Goal: Task Accomplishment & Management: Manage account settings

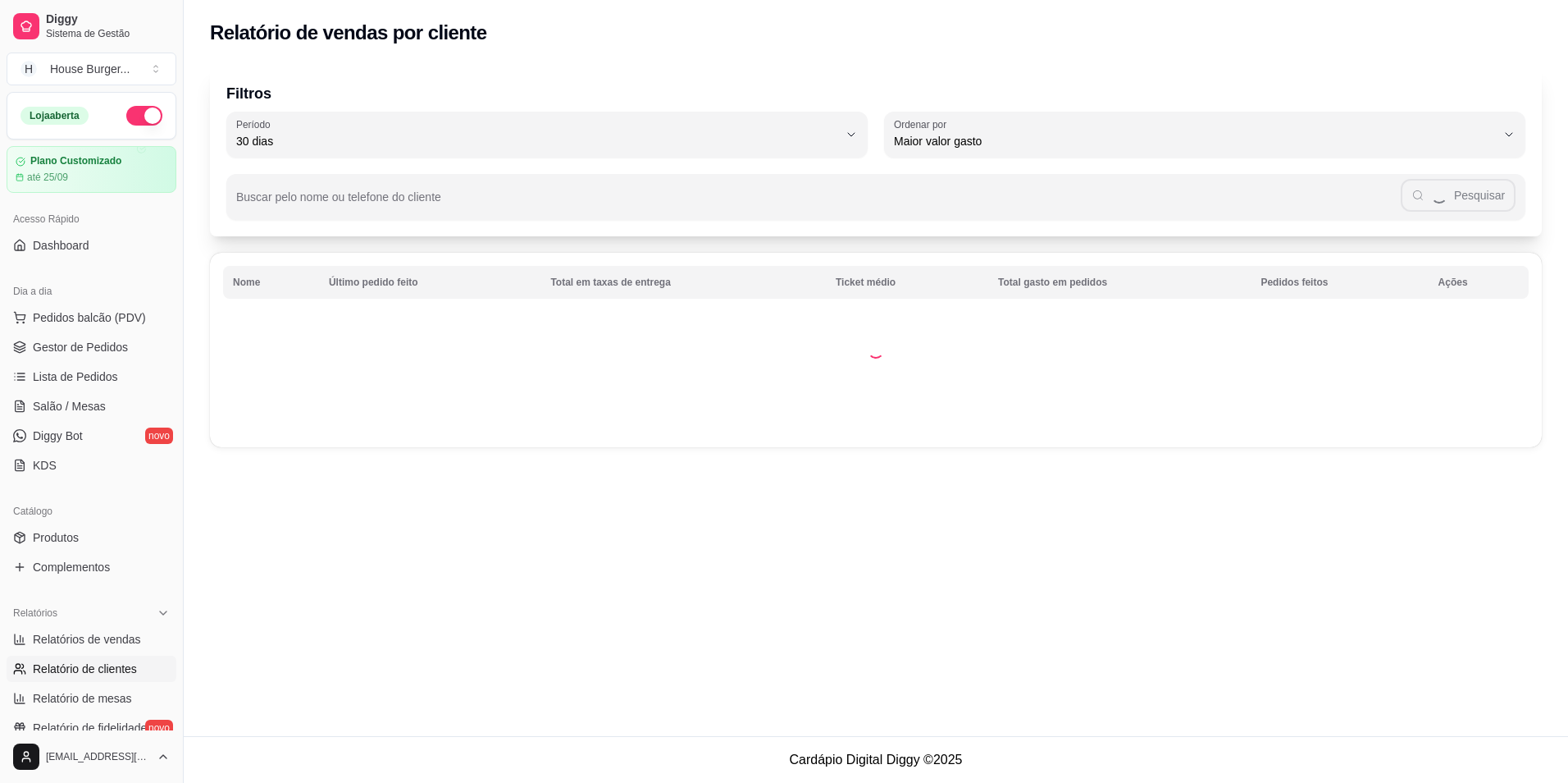
select select "30"
select select "HIGHEST_TOTAL_SPENT_WITH_ORDERS"
click at [65, 339] on span "Gestor de Pedidos" at bounding box center [80, 346] width 95 height 16
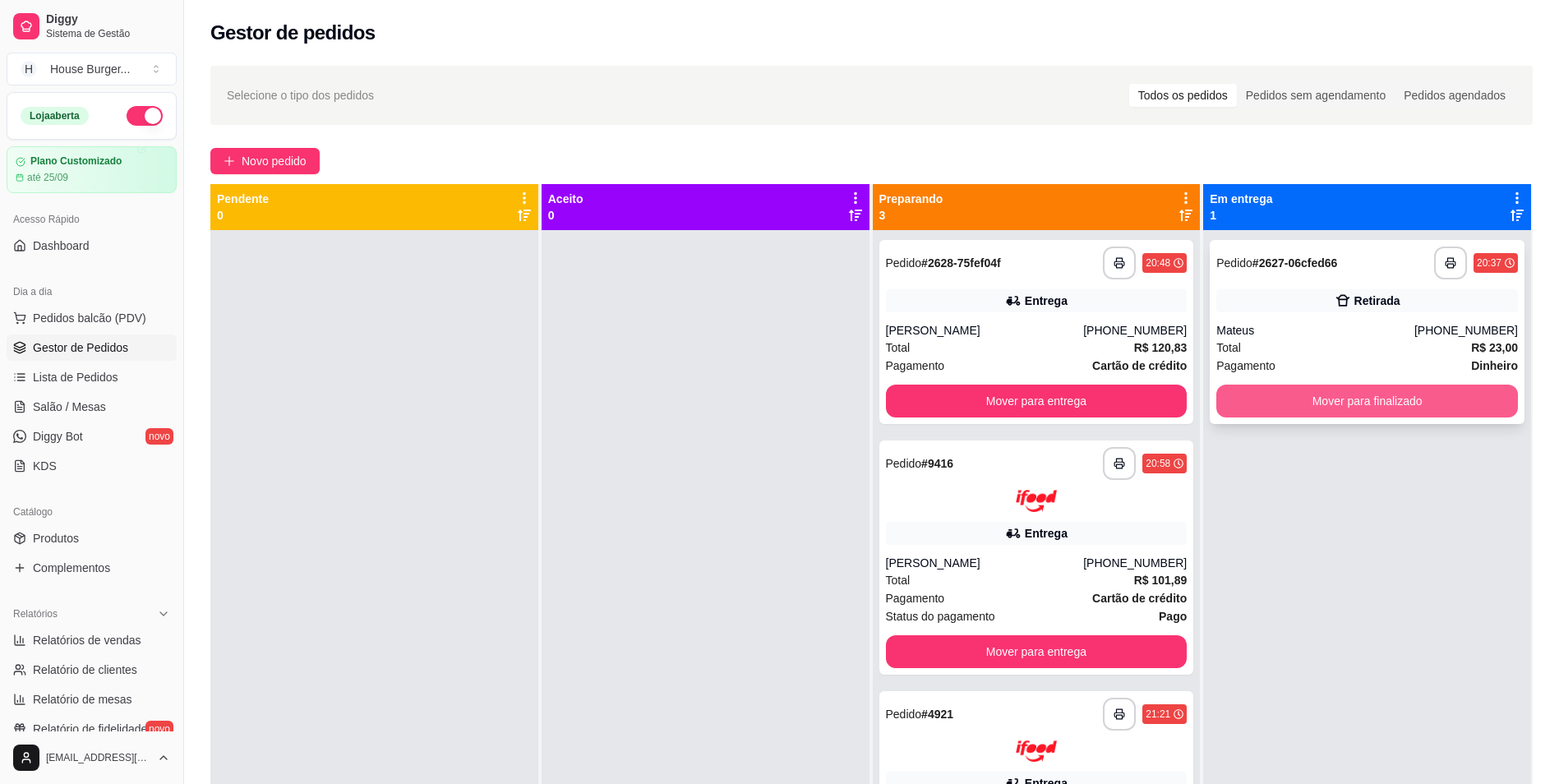
click at [1242, 405] on button "Mover para finalizado" at bounding box center [1368, 401] width 302 height 33
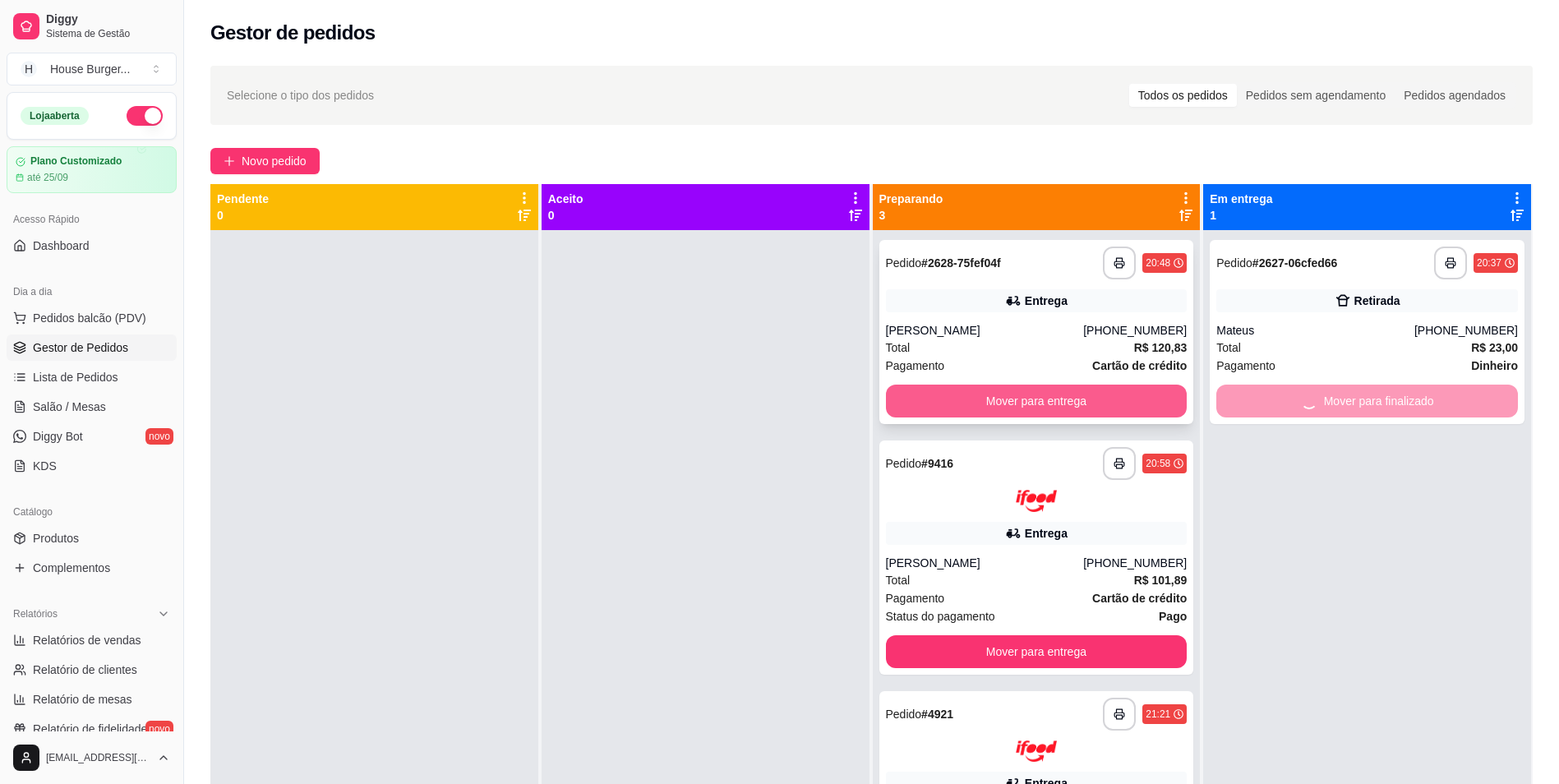
click at [1128, 412] on button "Mover para entrega" at bounding box center [1037, 401] width 302 height 33
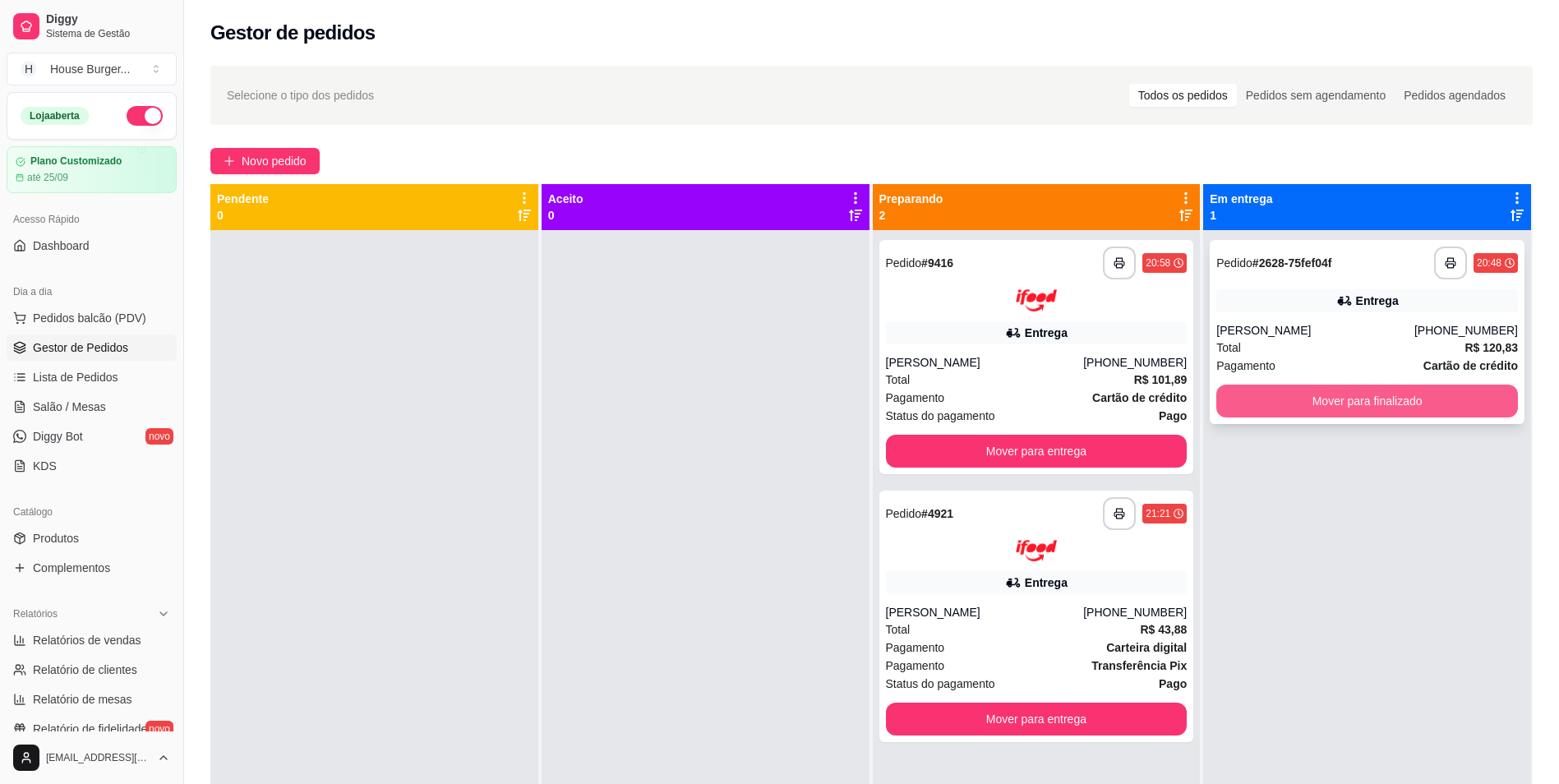
click at [1281, 408] on button "Mover para finalizado" at bounding box center [1368, 401] width 302 height 33
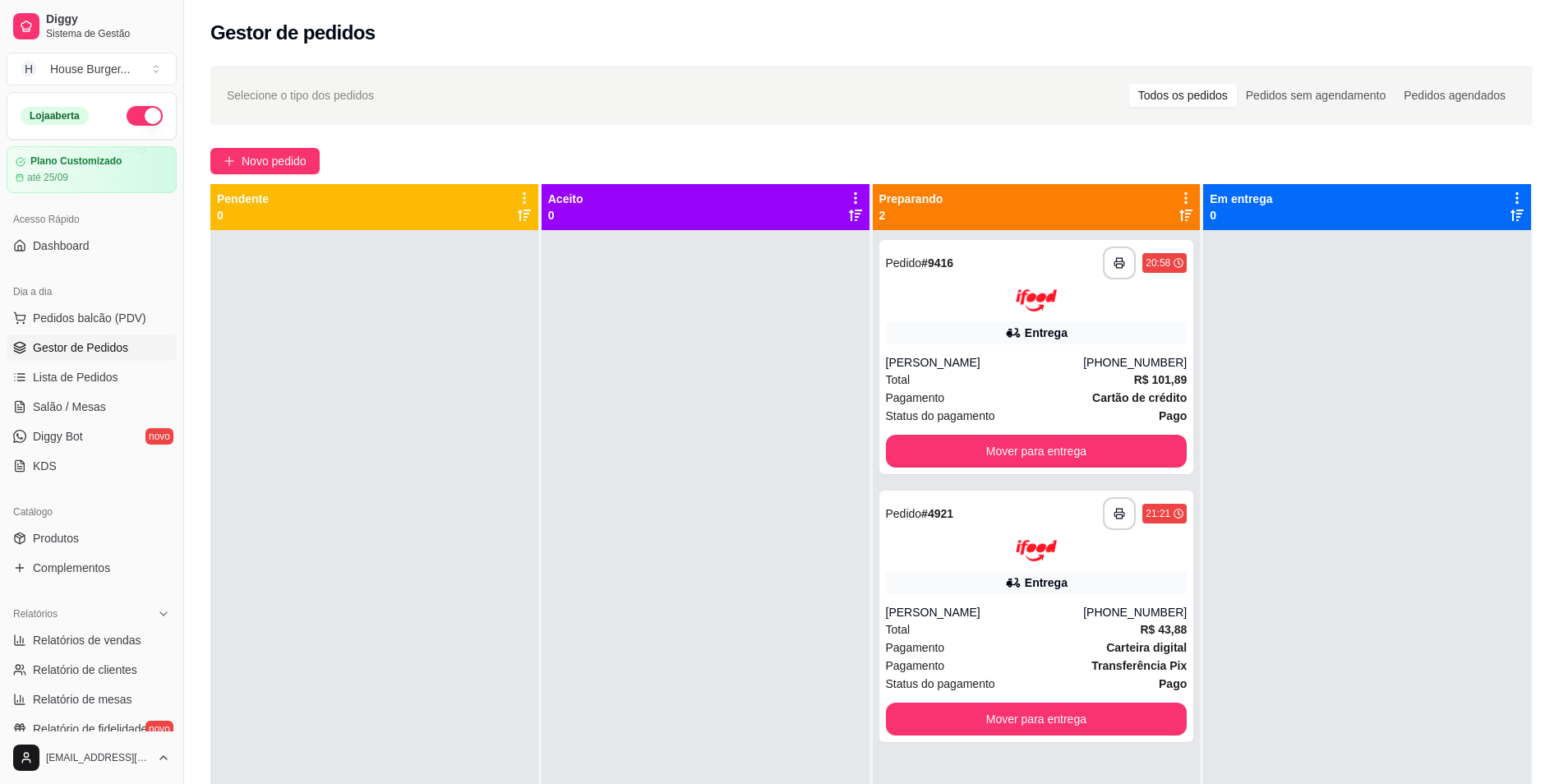
scroll to position [46, 0]
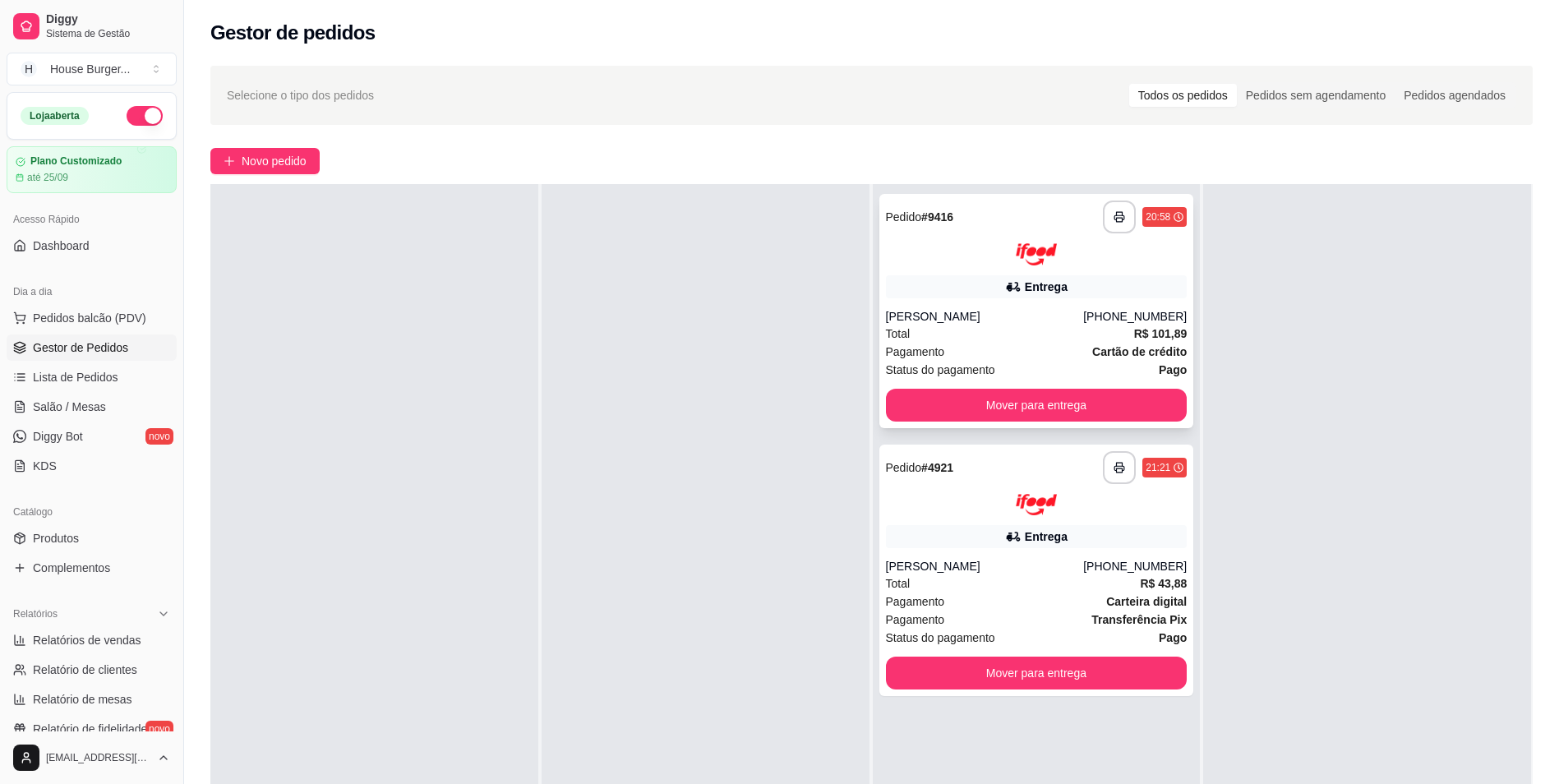
click at [981, 324] on div "[PERSON_NAME]" at bounding box center [985, 316] width 198 height 16
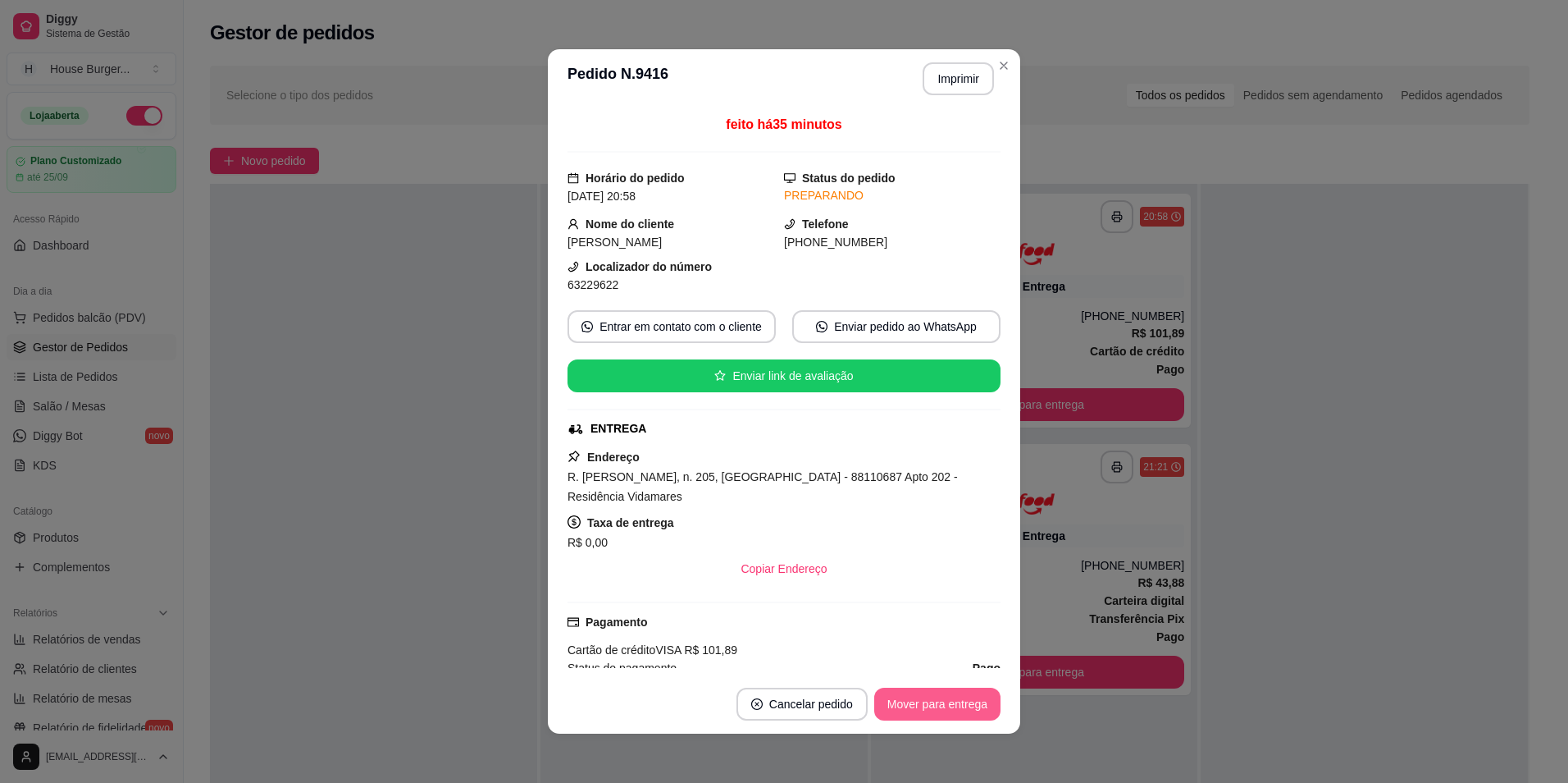
click at [920, 713] on button "Mover para entrega" at bounding box center [938, 704] width 127 height 33
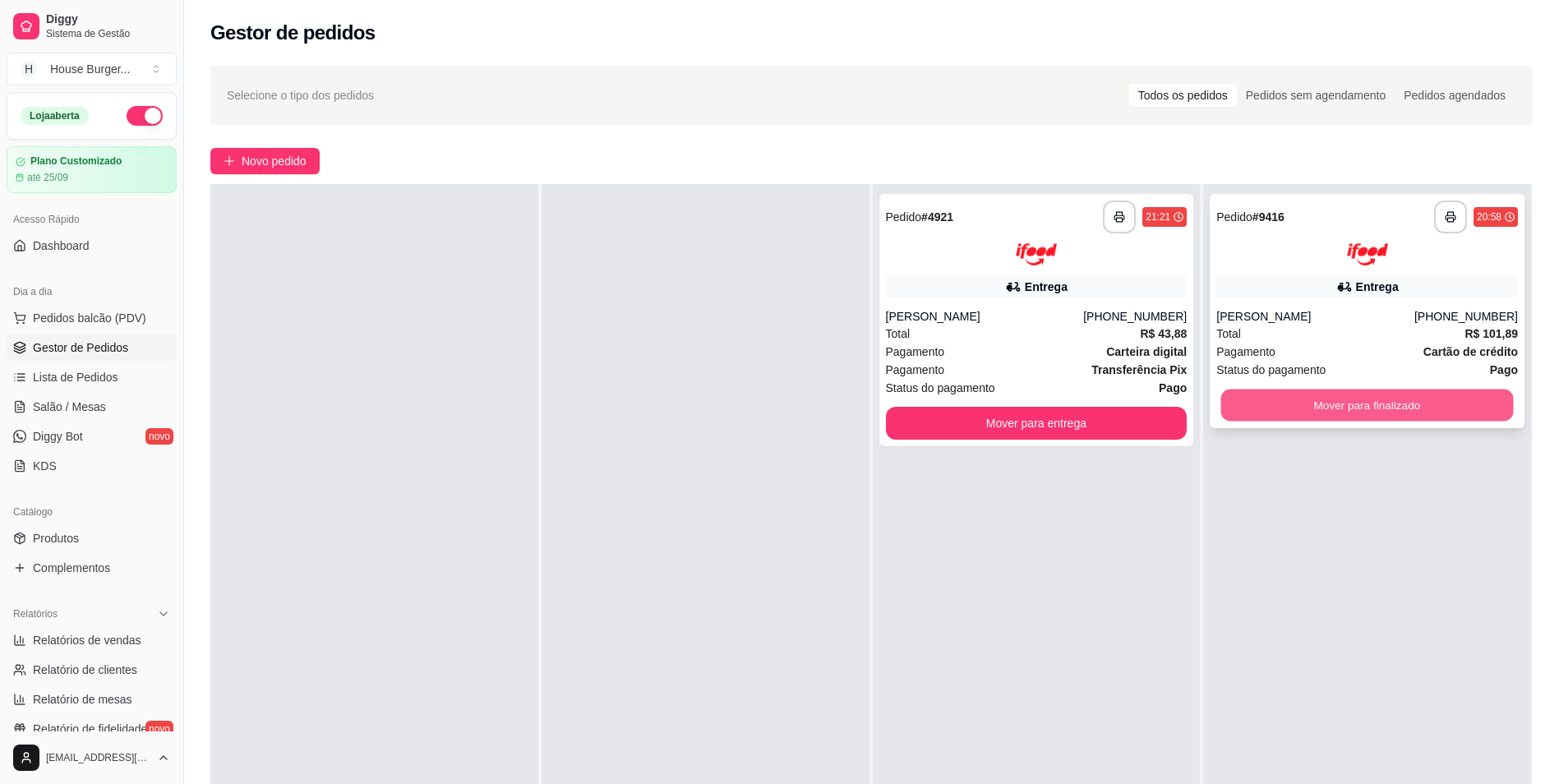
click at [1332, 411] on button "Mover para finalizado" at bounding box center [1368, 404] width 292 height 32
click at [1301, 412] on button "Mover para finalizado" at bounding box center [1368, 405] width 302 height 33
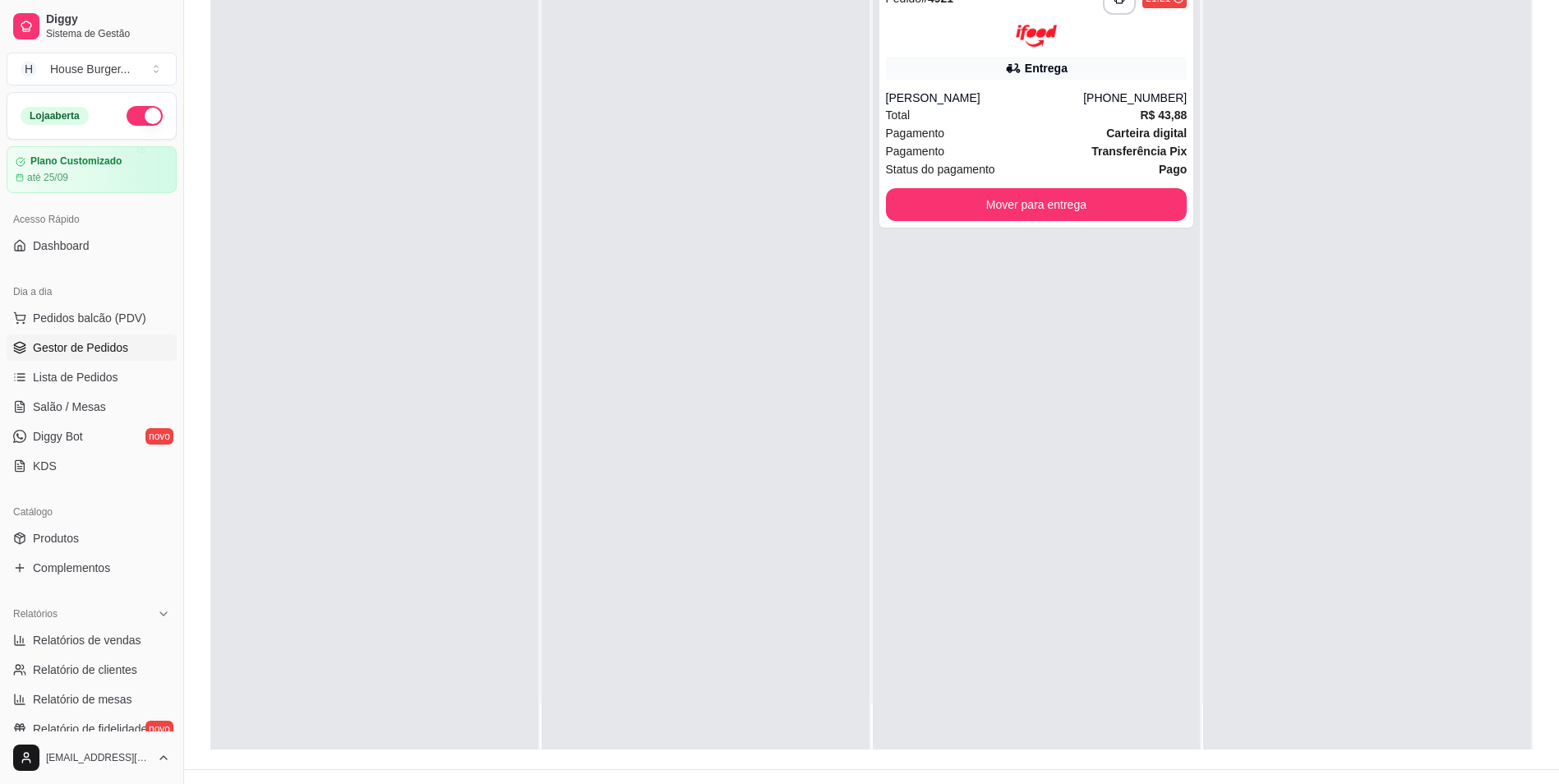
scroll to position [251, 0]
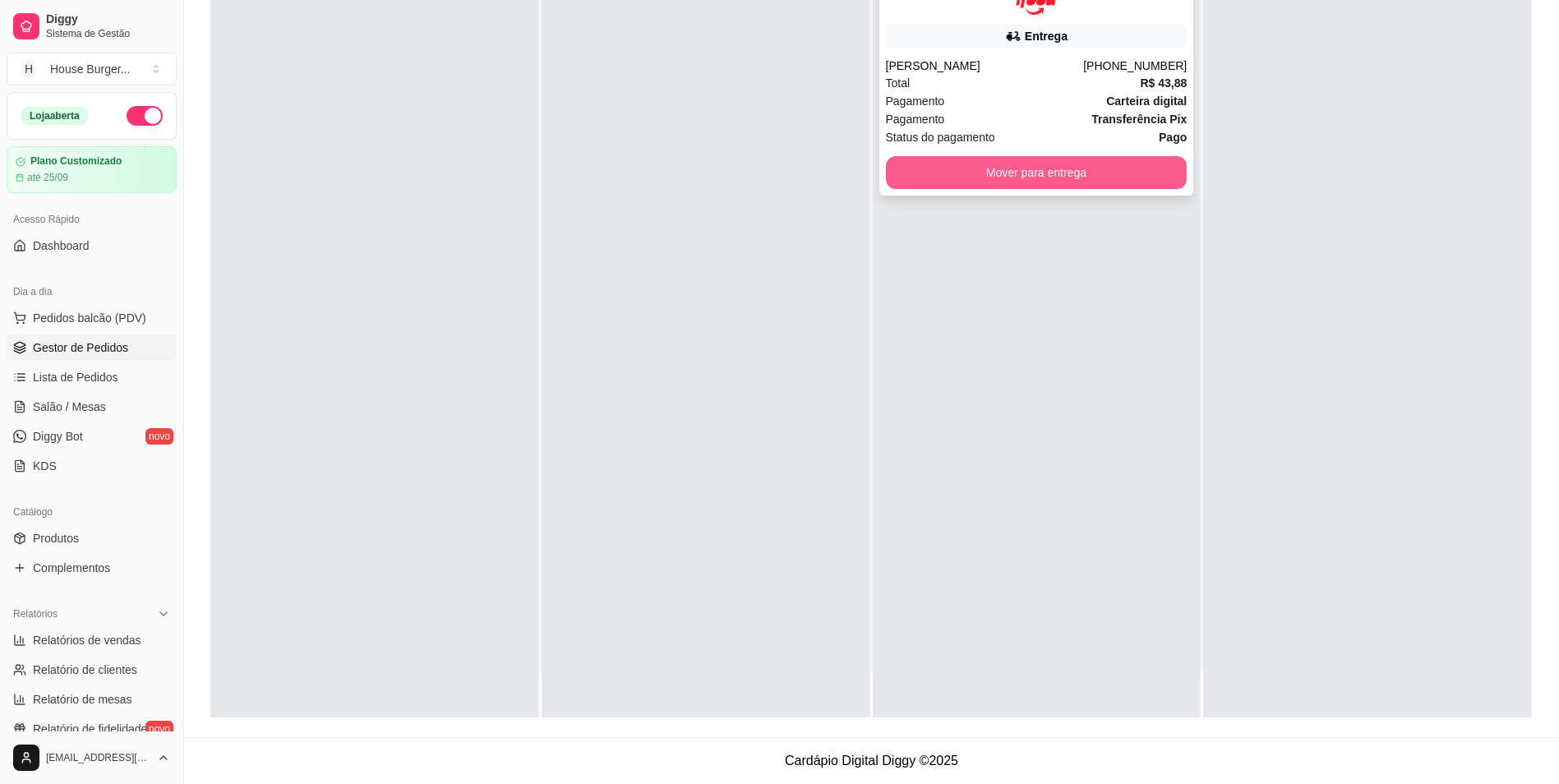
click at [1020, 179] on button "Mover para entrega" at bounding box center [1037, 173] width 302 height 33
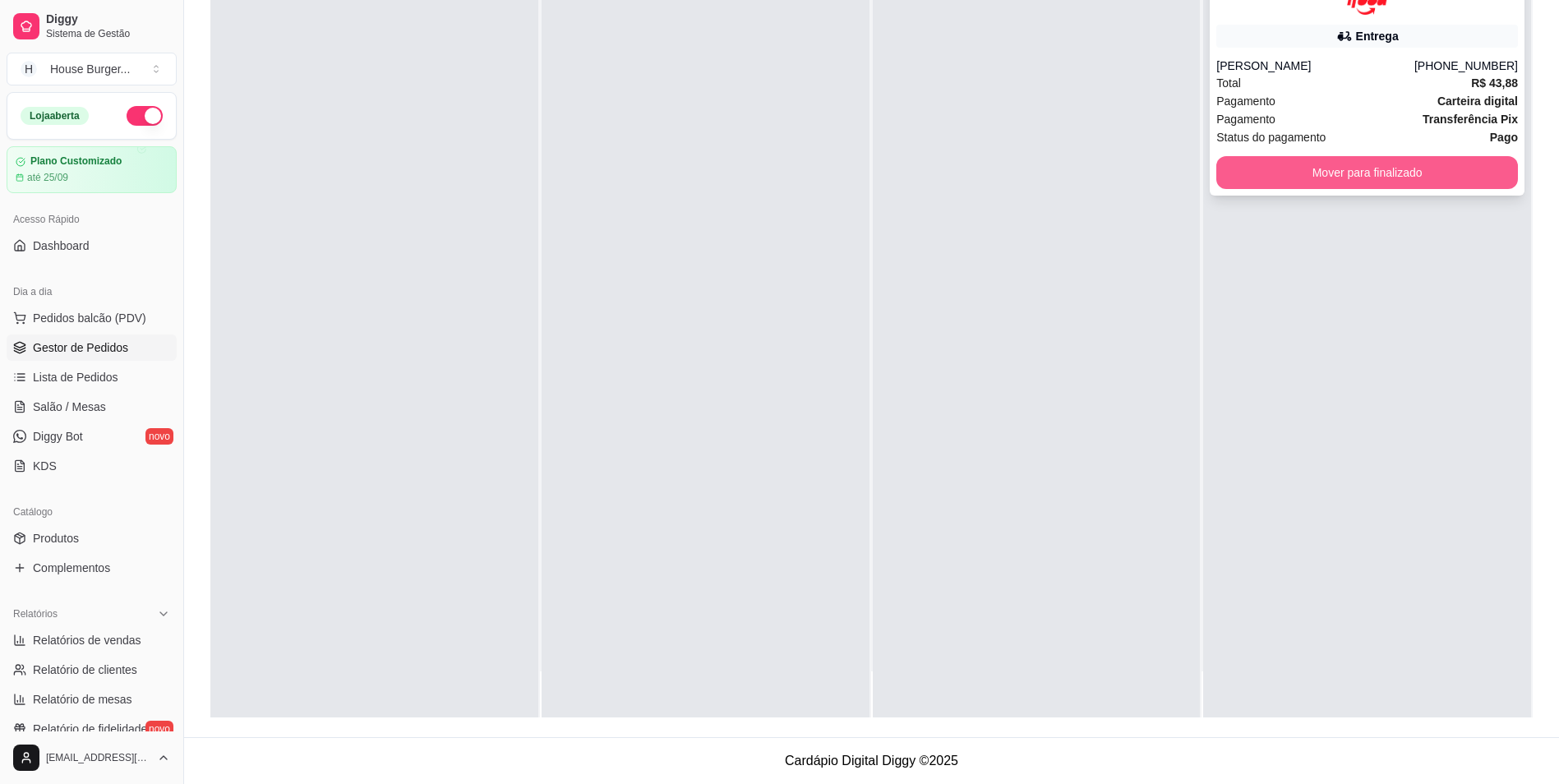
click at [1295, 169] on button "Mover para finalizado" at bounding box center [1368, 173] width 302 height 33
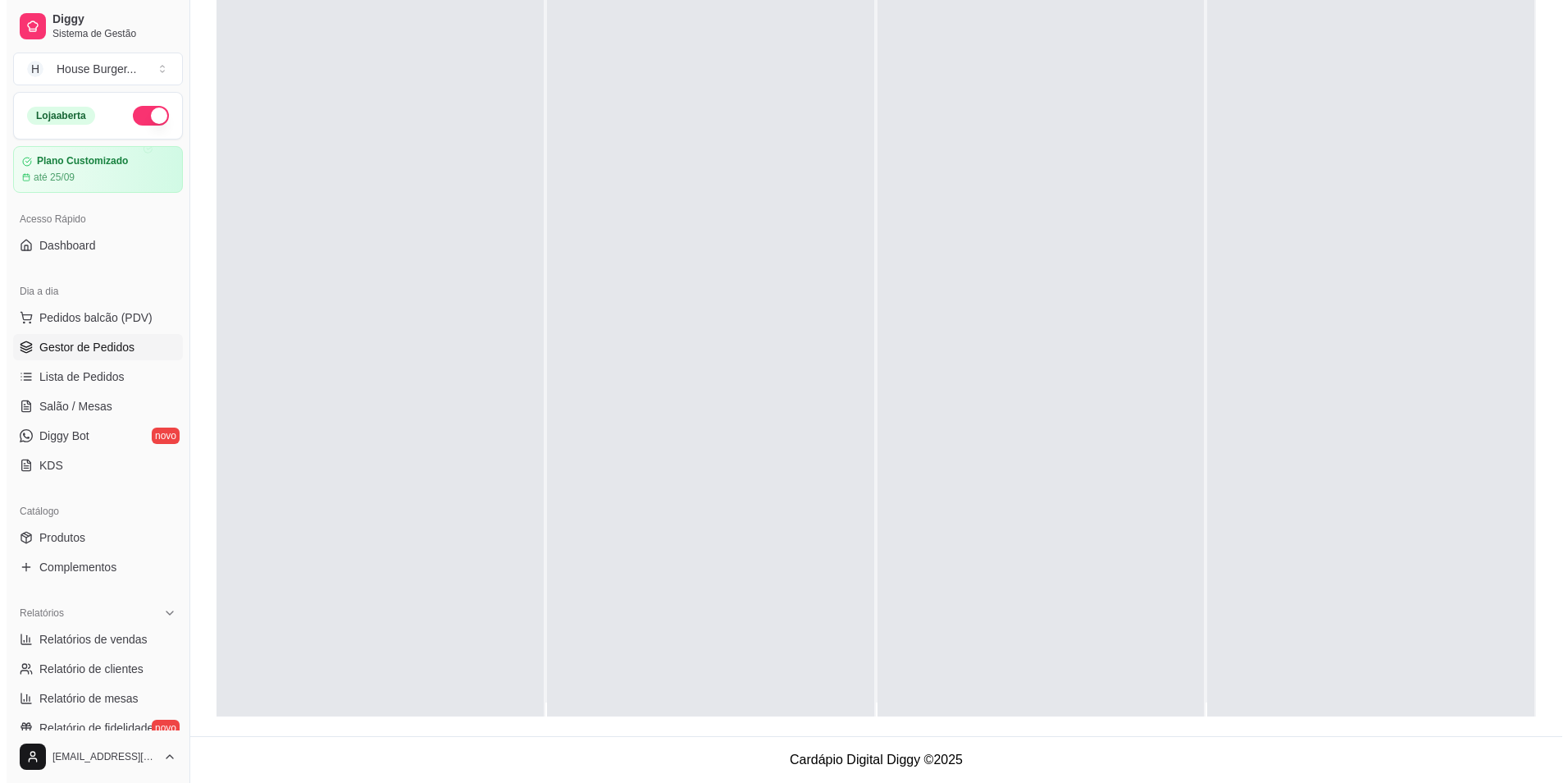
scroll to position [0, 0]
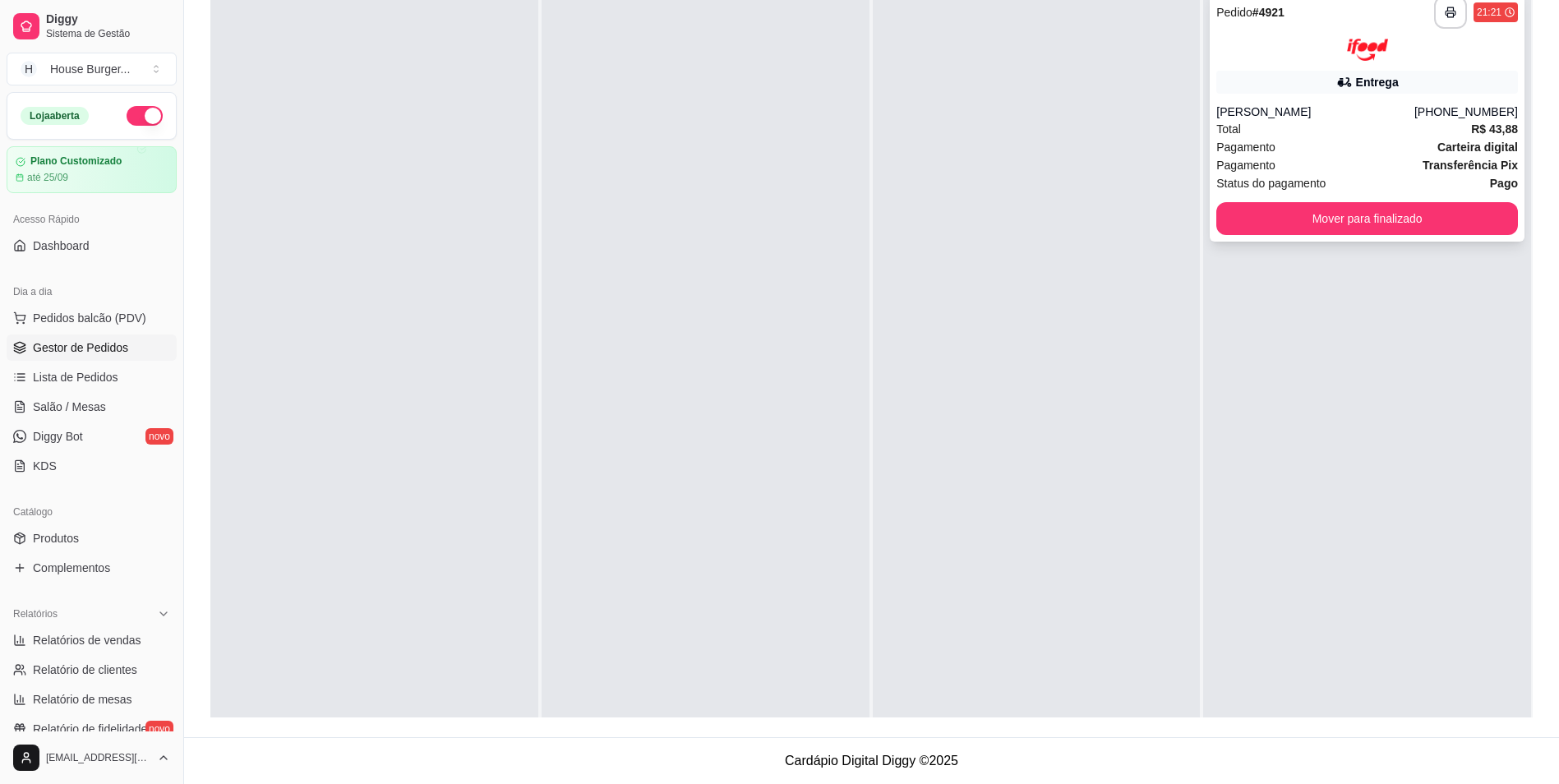
click at [1359, 74] on div "Entrega" at bounding box center [1377, 82] width 42 height 16
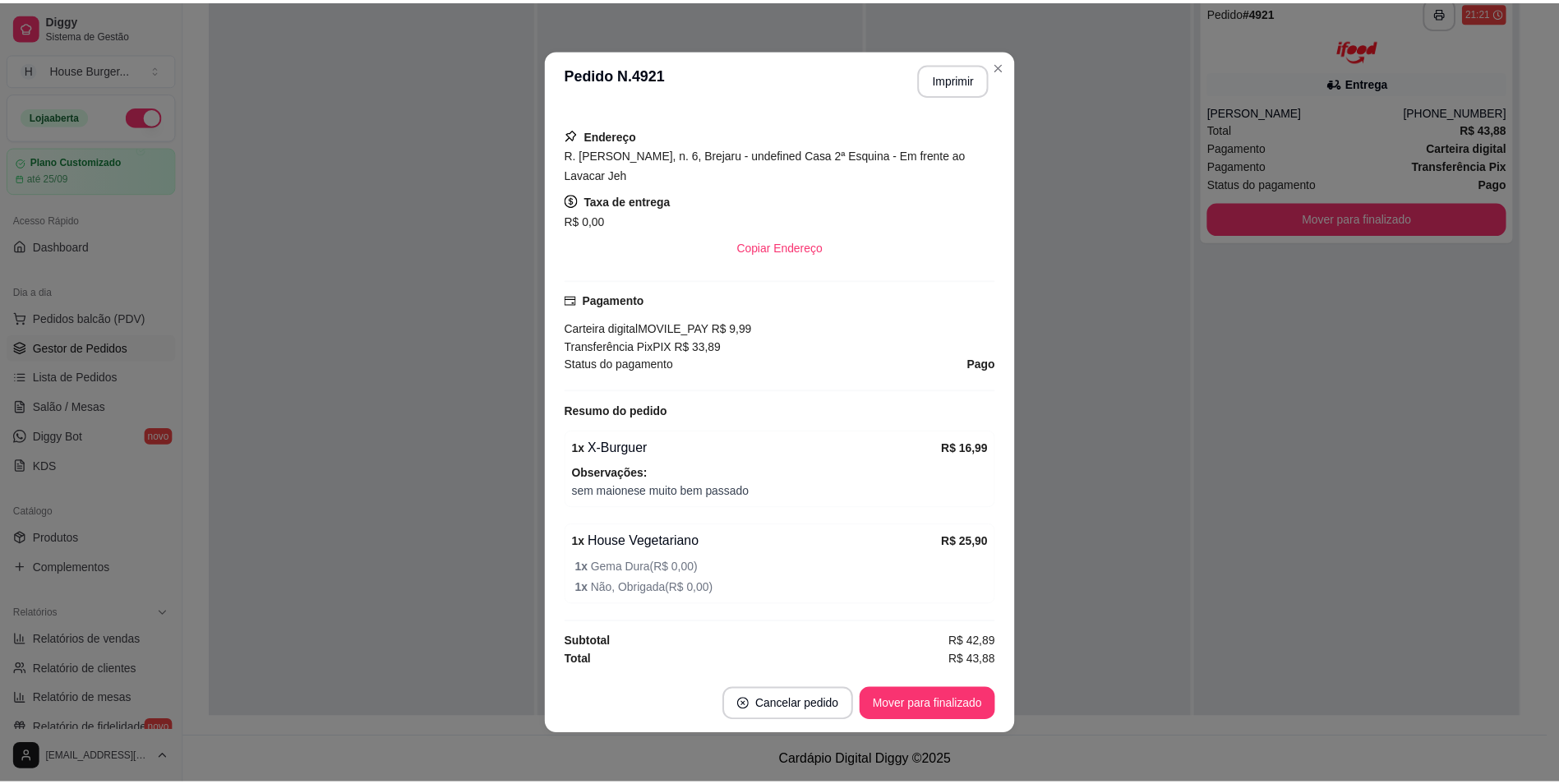
scroll to position [3, 0]
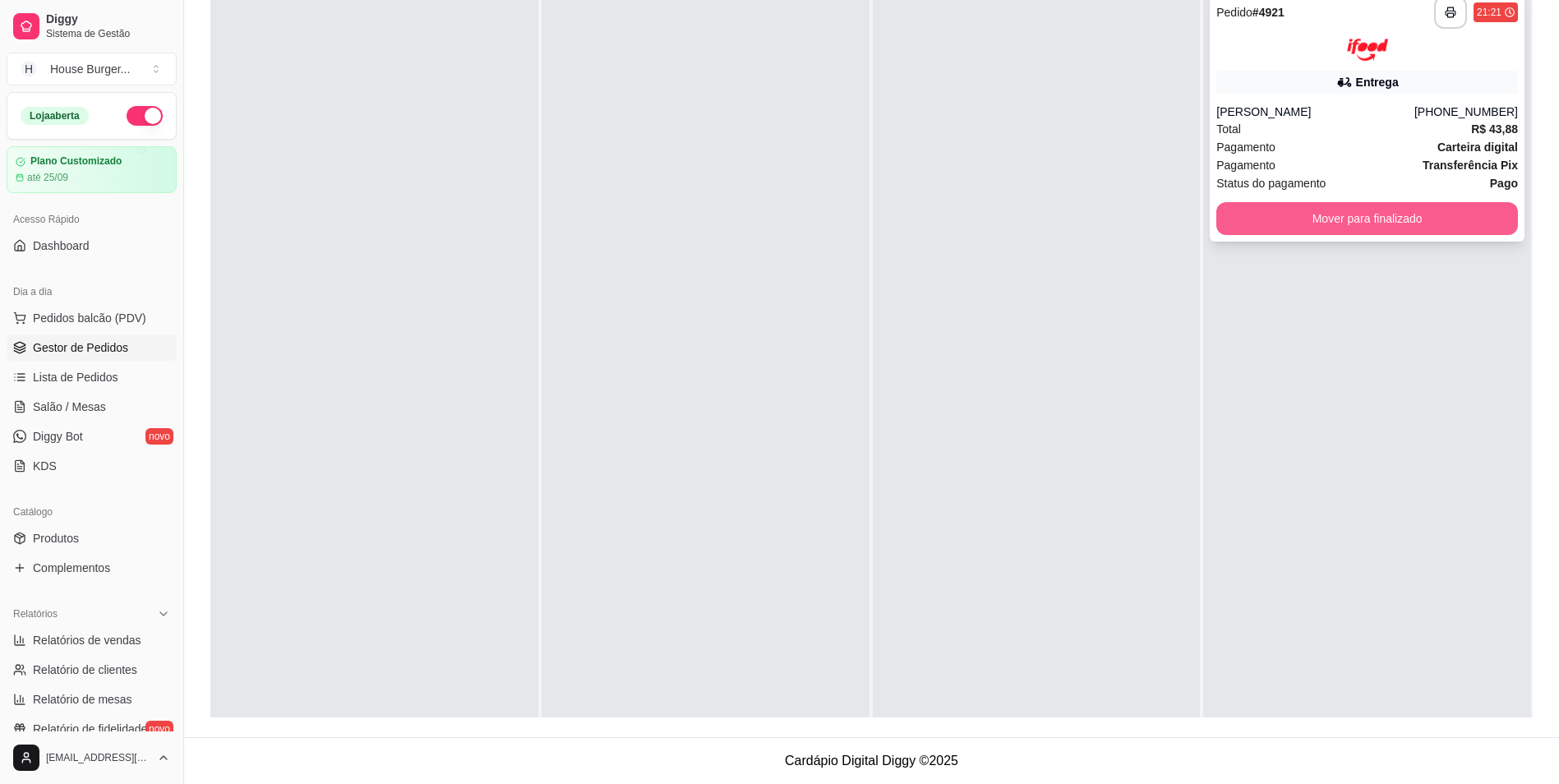
click at [1448, 219] on button "Mover para finalizado" at bounding box center [1368, 218] width 302 height 33
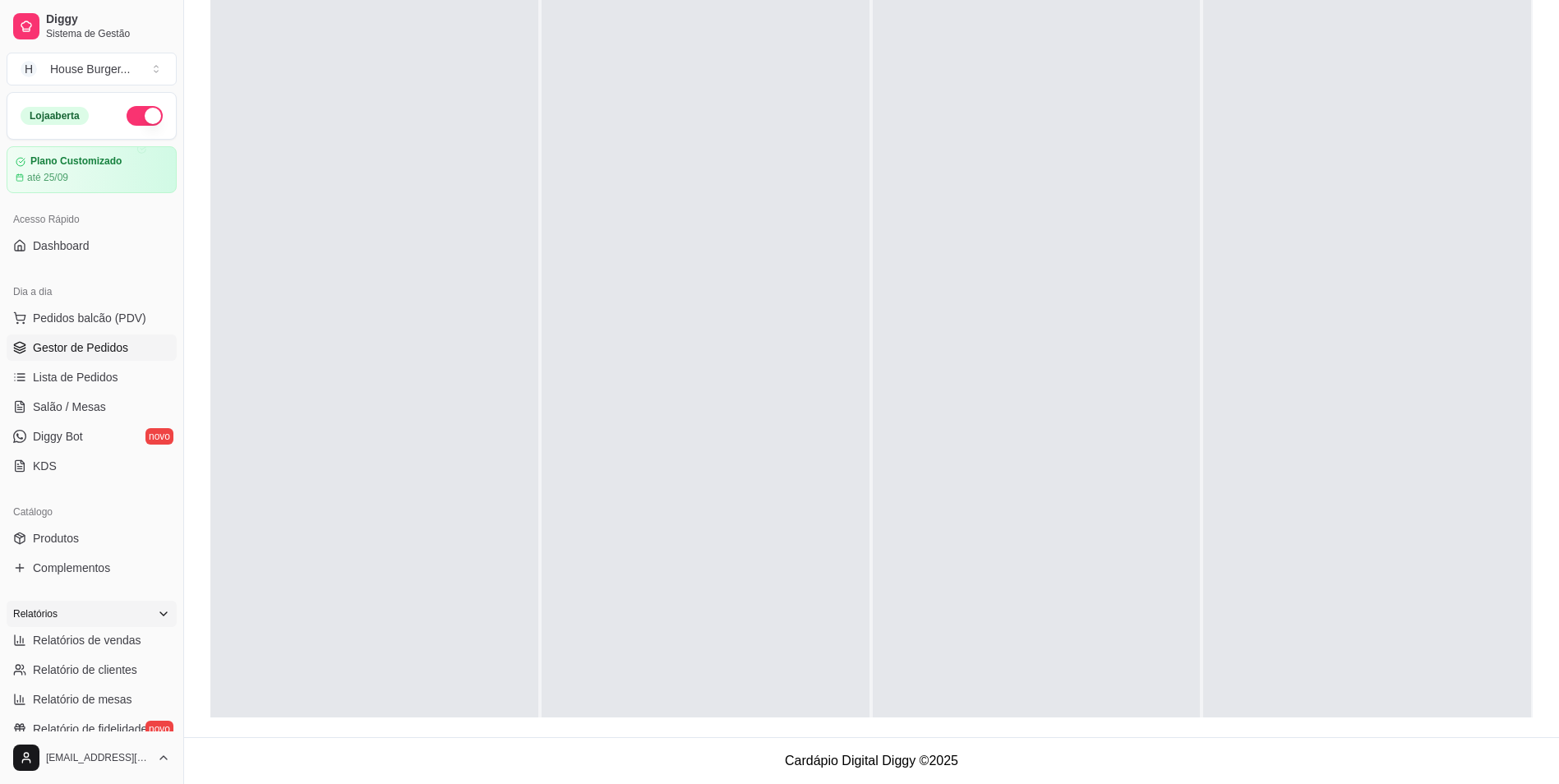
drag, startPoint x: 99, startPoint y: 640, endPoint x: 100, endPoint y: 621, distance: 19.0
click at [99, 640] on span "Relatórios de vendas" at bounding box center [87, 640] width 109 height 16
select select "ALL"
select select "0"
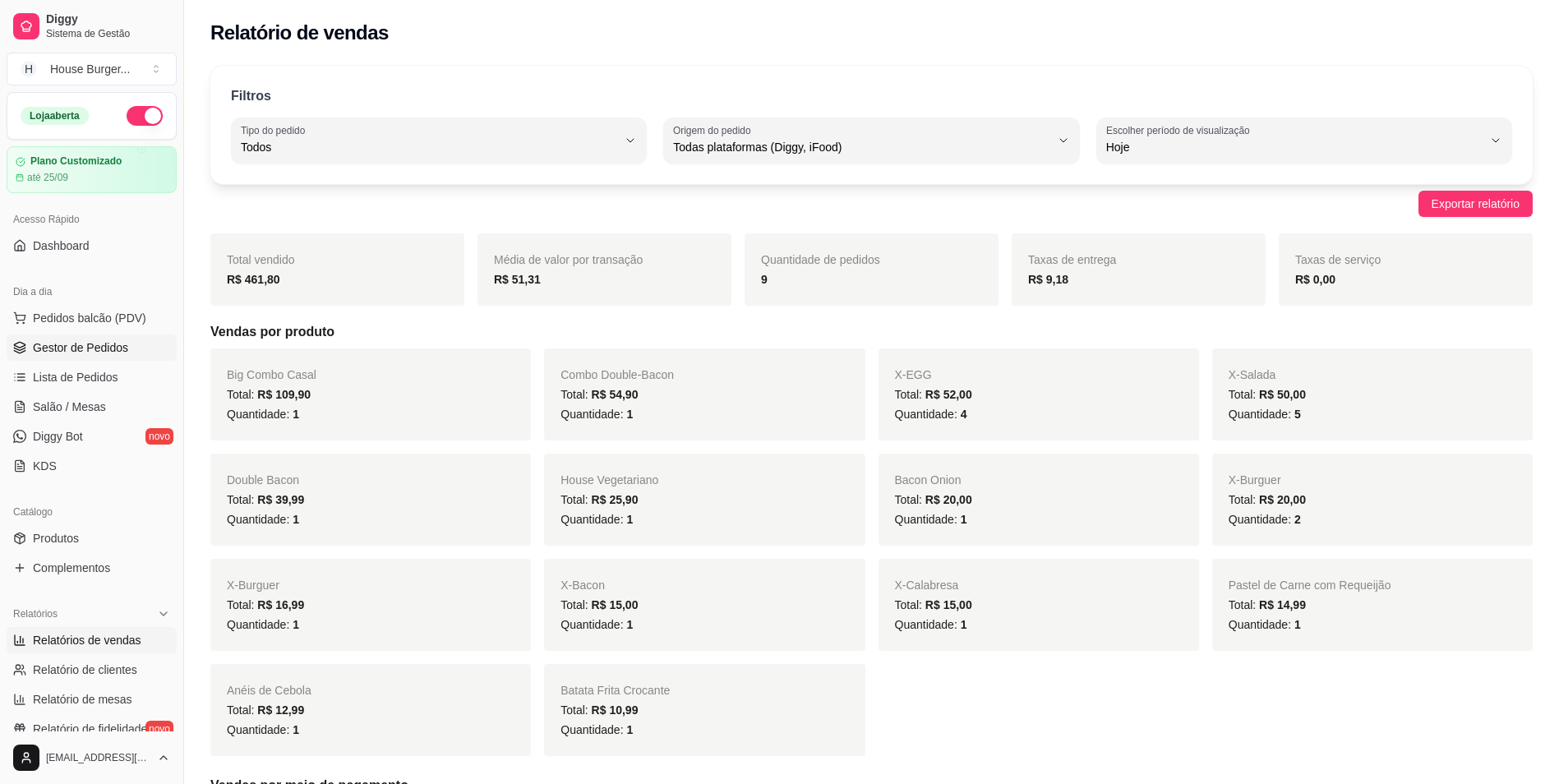
click at [77, 345] on span "Gestor de Pedidos" at bounding box center [80, 347] width 95 height 16
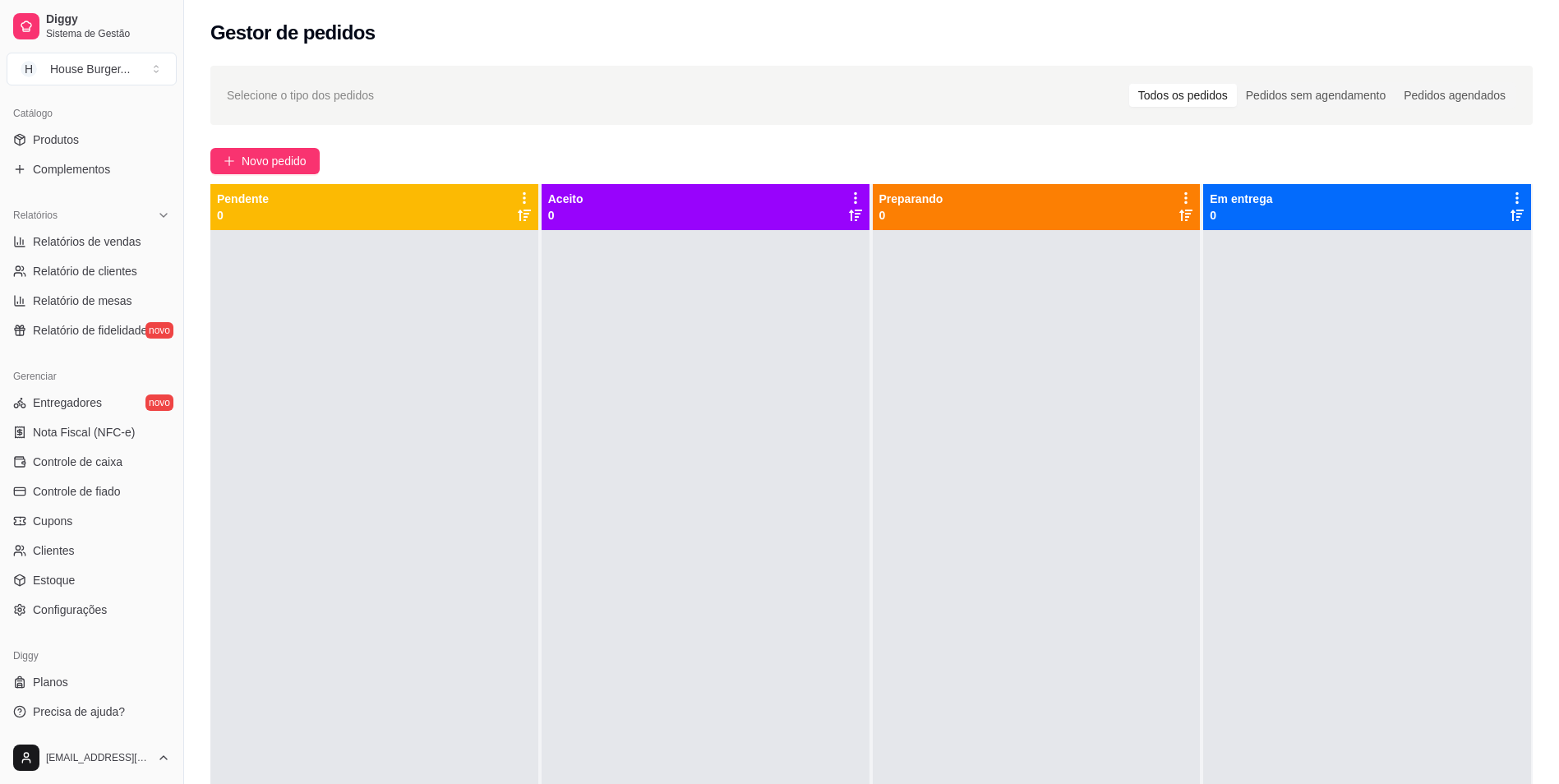
scroll to position [251, 0]
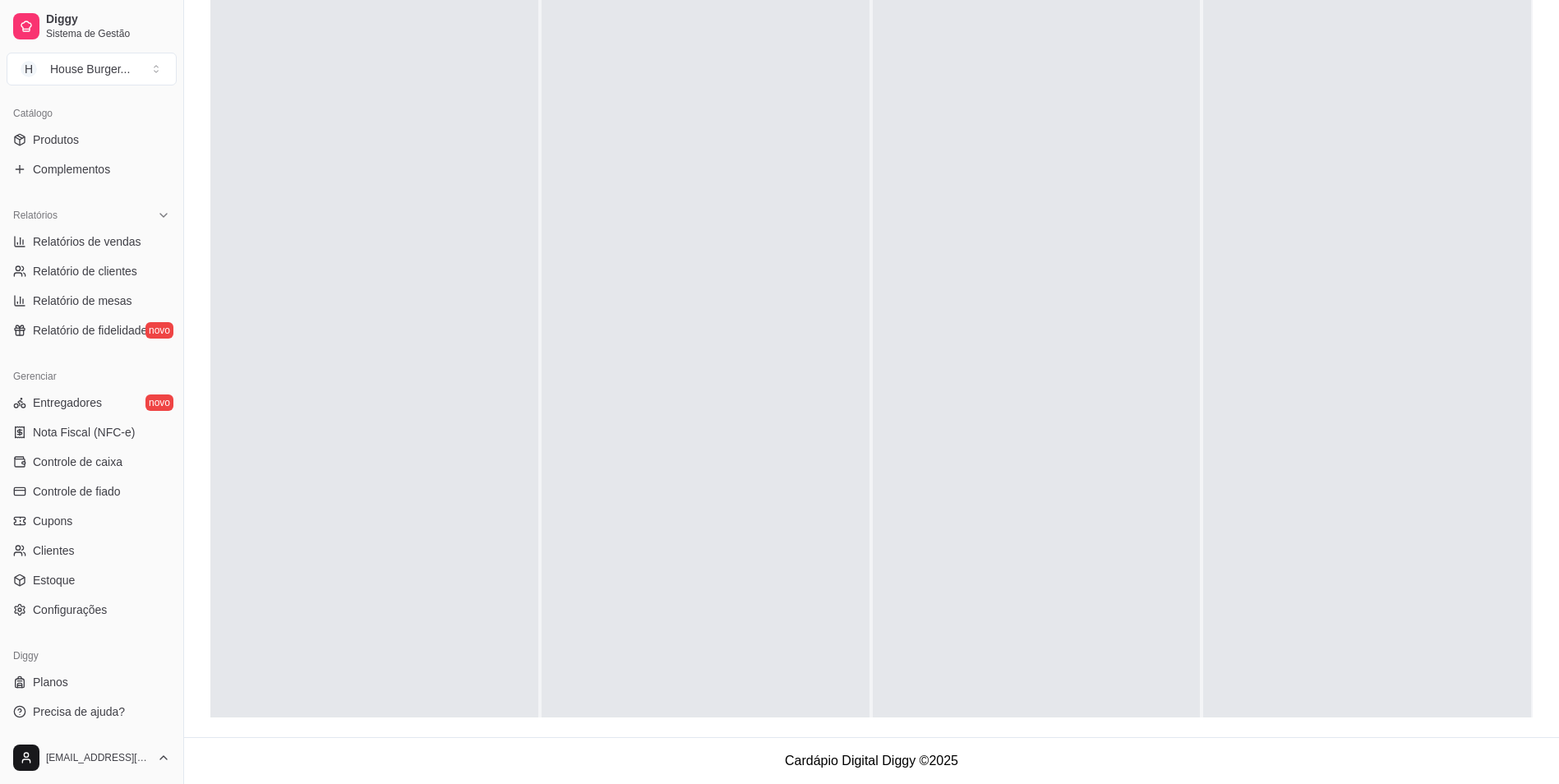
drag, startPoint x: 1345, startPoint y: 190, endPoint x: 1055, endPoint y: 177, distance: 290.3
click at [1055, 177] on div "Pendente 0 Aceito 0 Preparando 0 Em entrega 0" at bounding box center [872, 326] width 1323 height 784
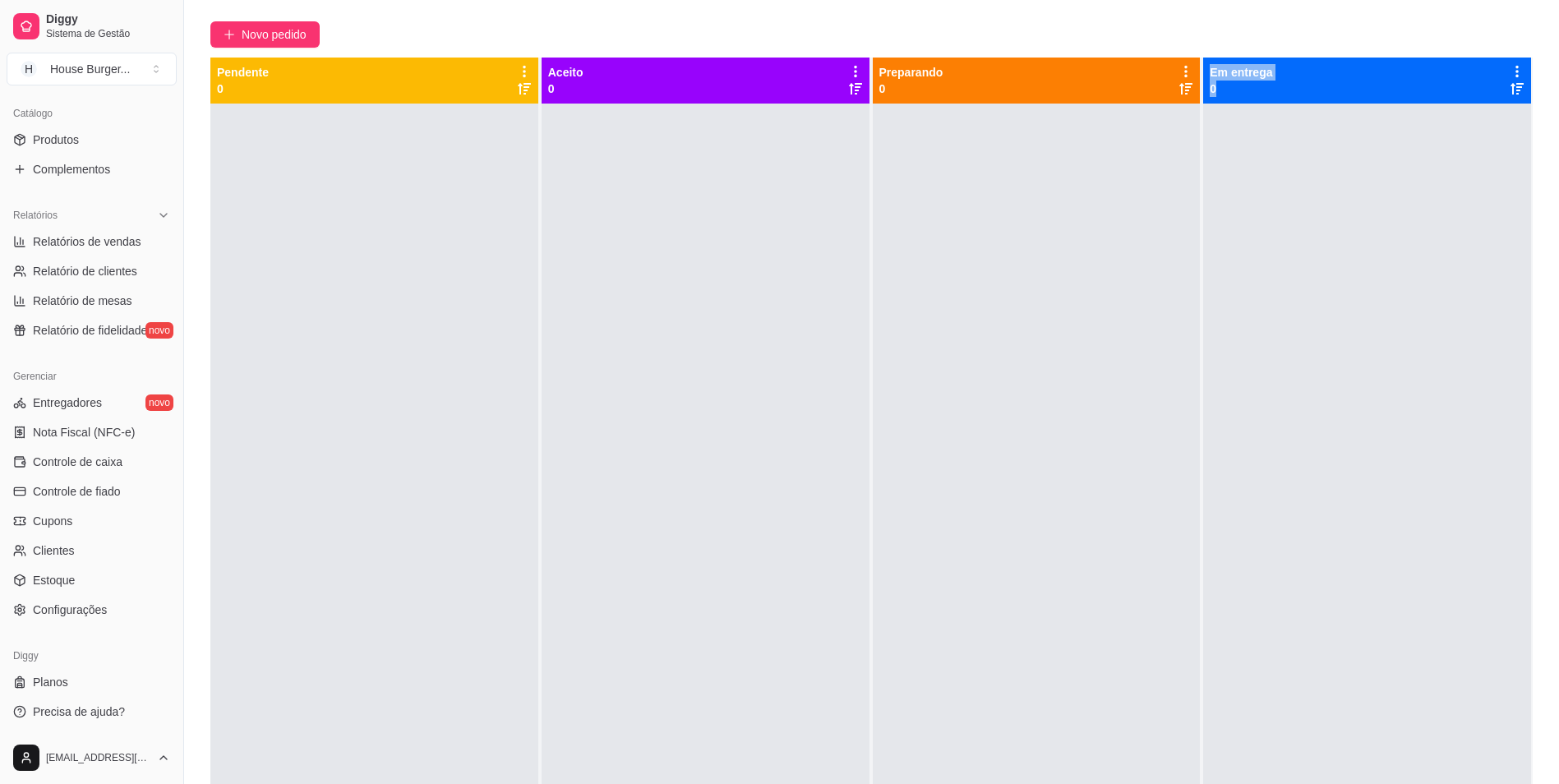
scroll to position [0, 0]
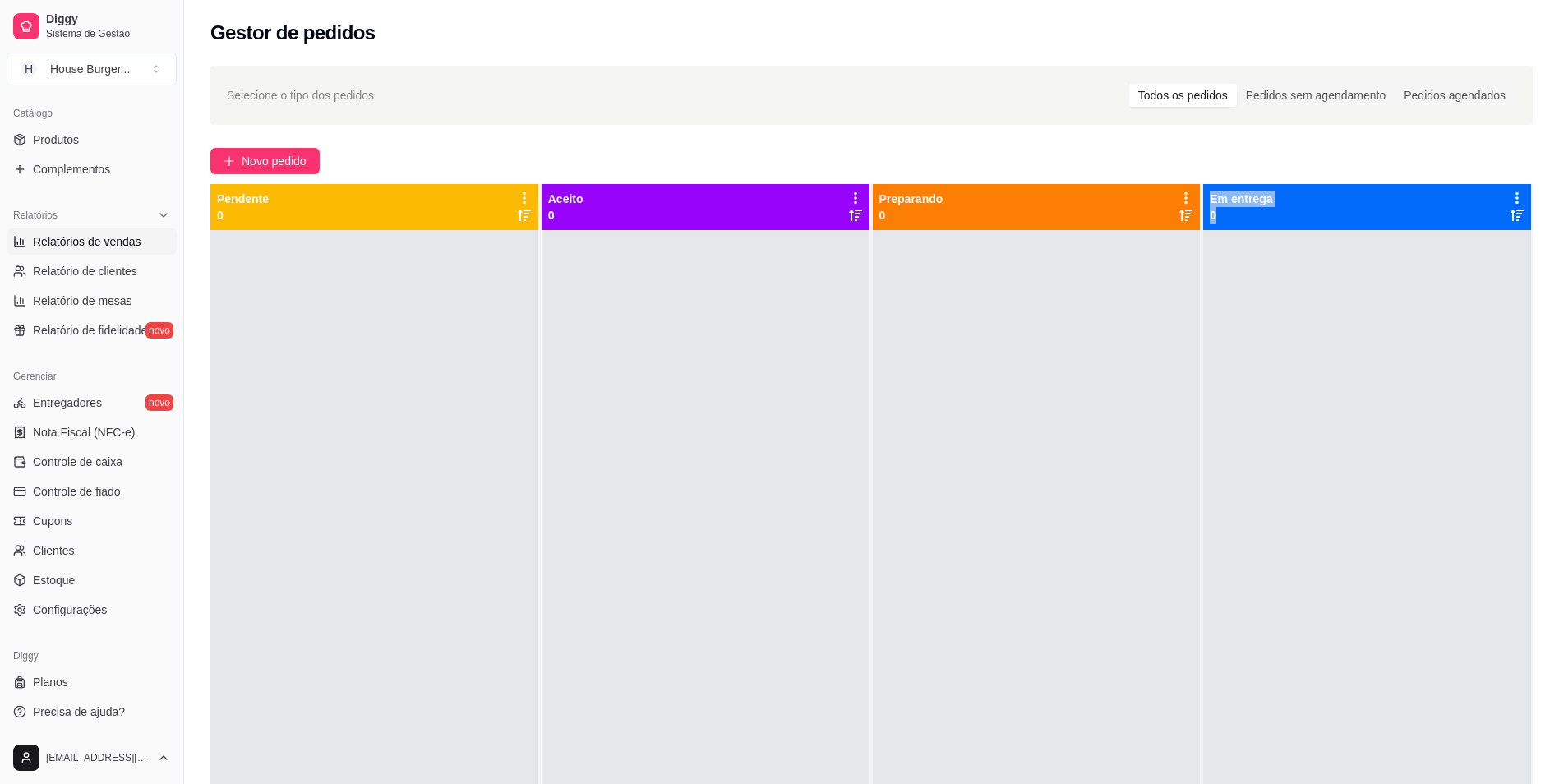
click at [53, 235] on span "Relatórios de vendas" at bounding box center [87, 241] width 109 height 16
select select "ALL"
select select "0"
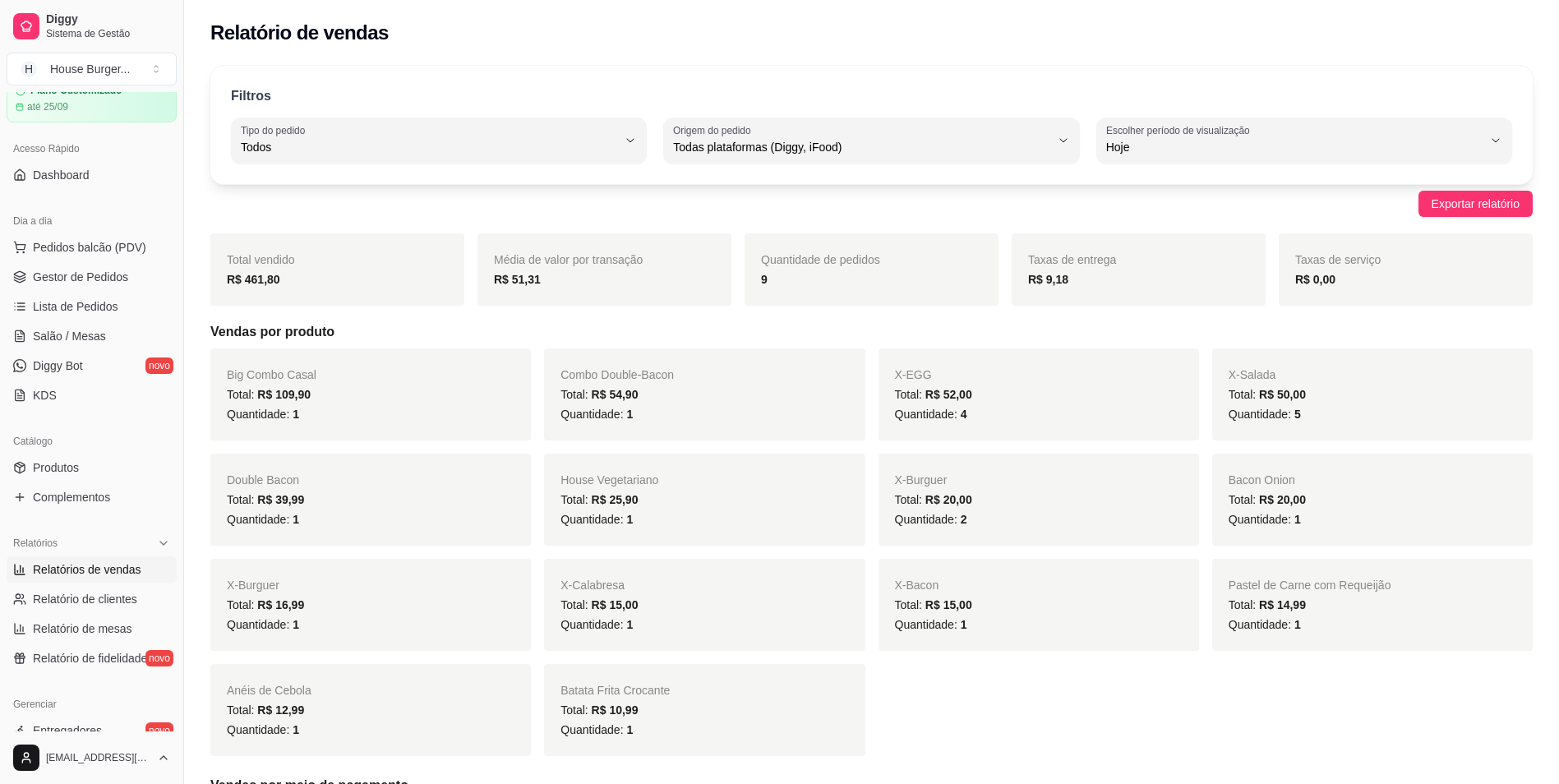
scroll to position [70, 0]
click at [107, 284] on span "Gestor de Pedidos" at bounding box center [80, 278] width 95 height 16
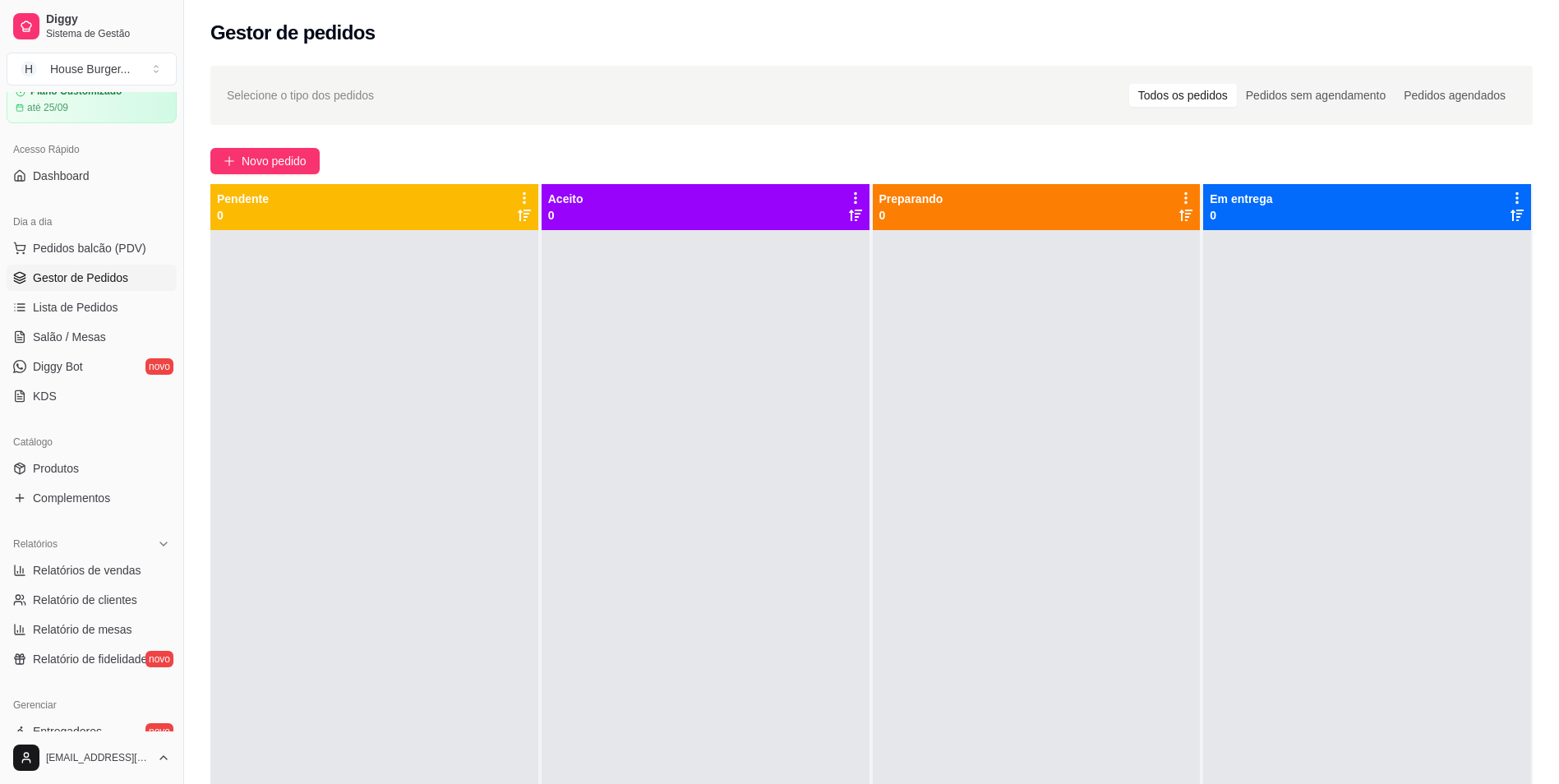
click at [69, 277] on span "Gestor de Pedidos" at bounding box center [80, 278] width 95 height 16
click at [87, 301] on span "Lista de Pedidos" at bounding box center [75, 306] width 86 height 16
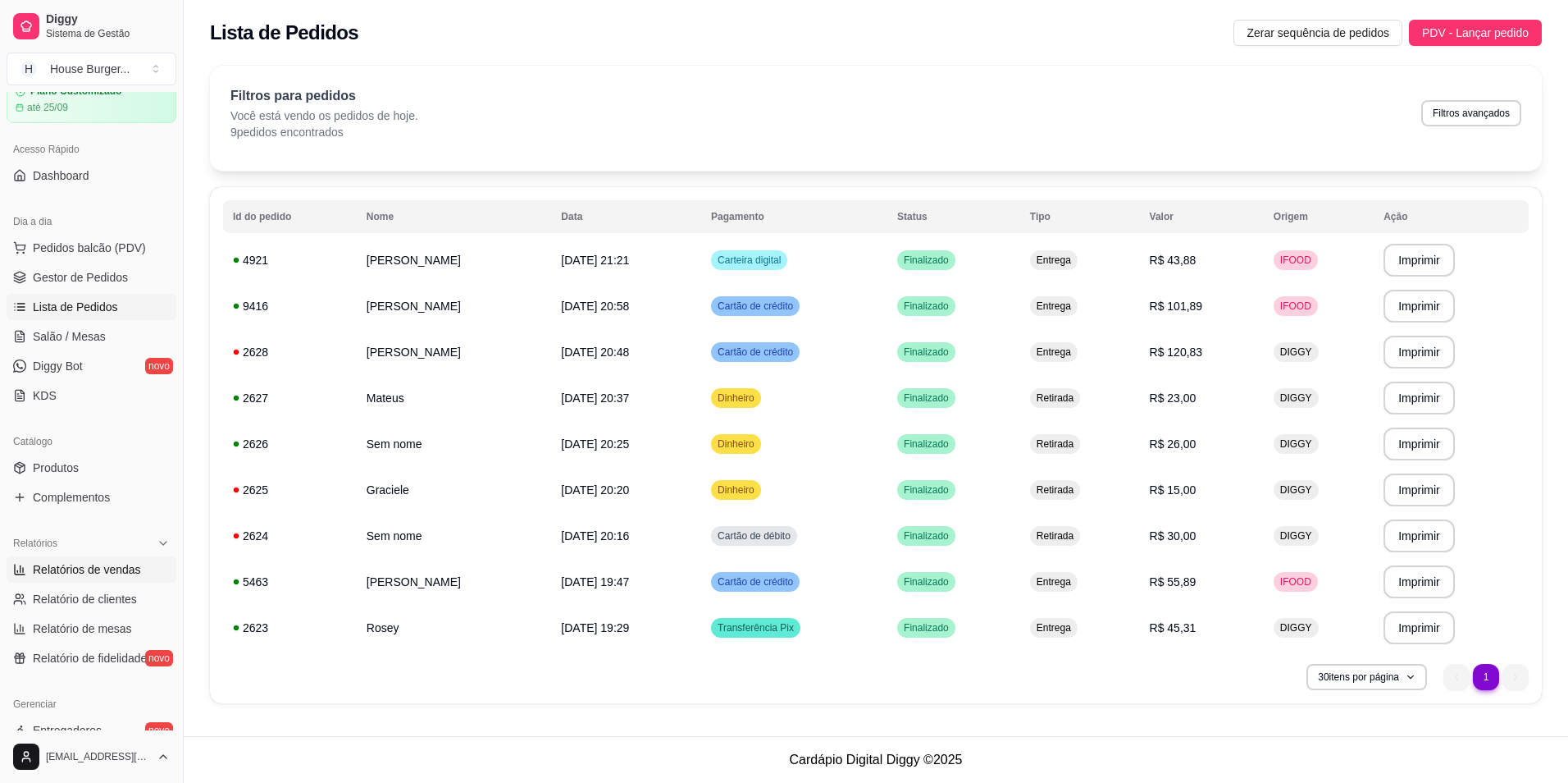
click at [52, 568] on span "Relatórios de vendas" at bounding box center [86, 569] width 108 height 16
select select "ALL"
select select "0"
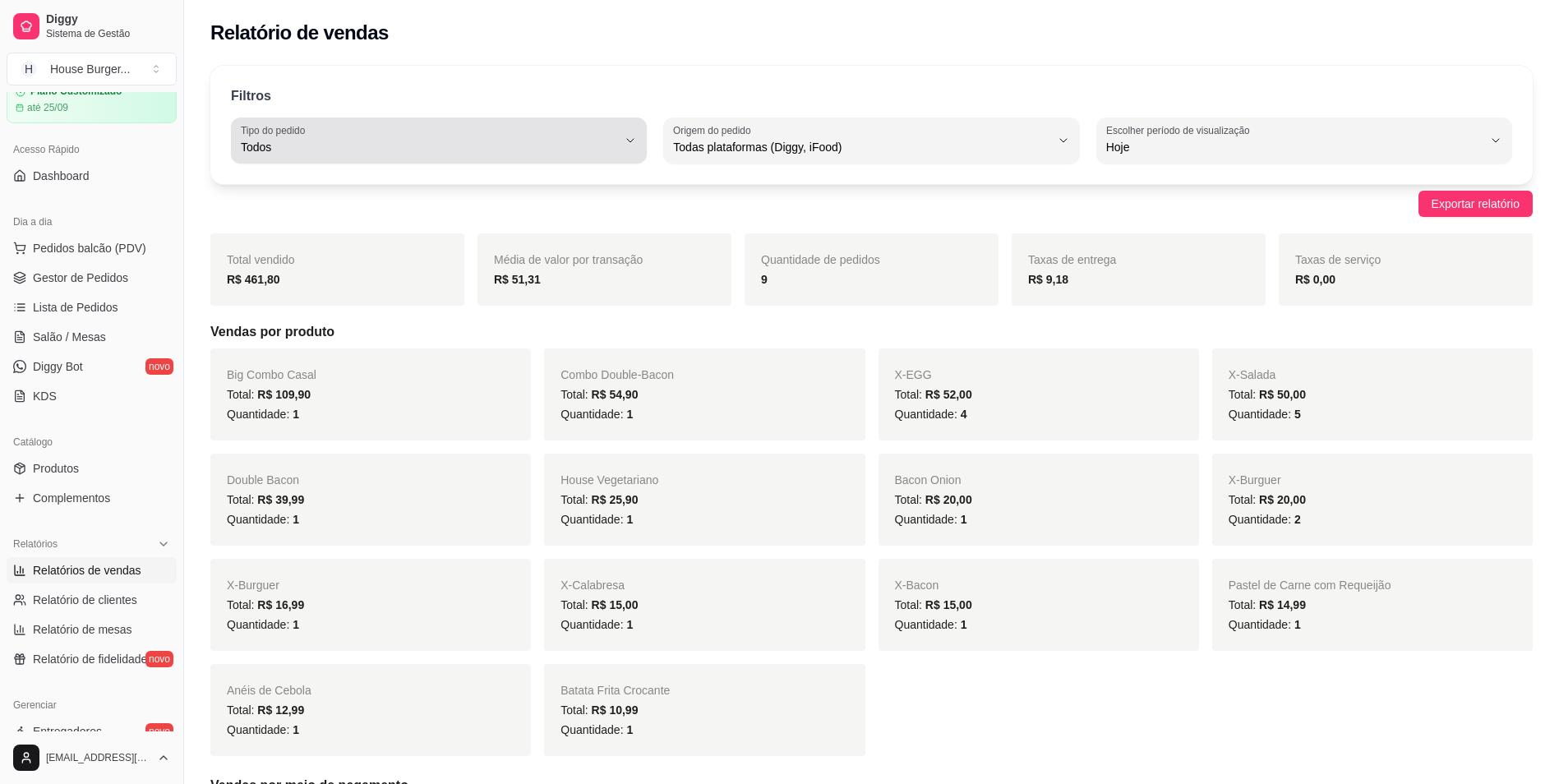
click at [377, 139] on span "Todos" at bounding box center [430, 147] width 377 height 16
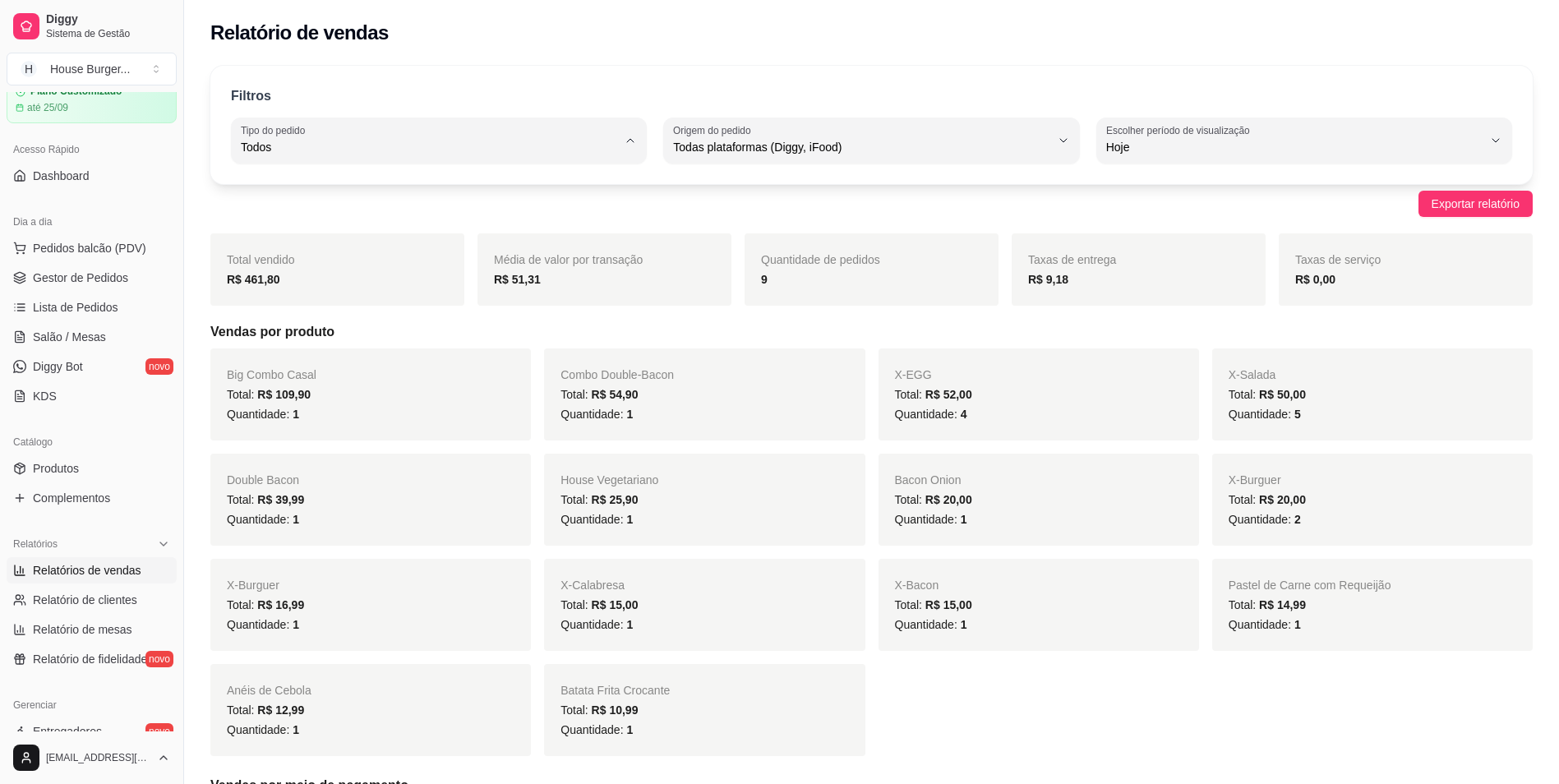
click at [328, 224] on li "Entrega" at bounding box center [439, 213] width 387 height 26
type input "DELIVERY"
select select "DELIVERY"
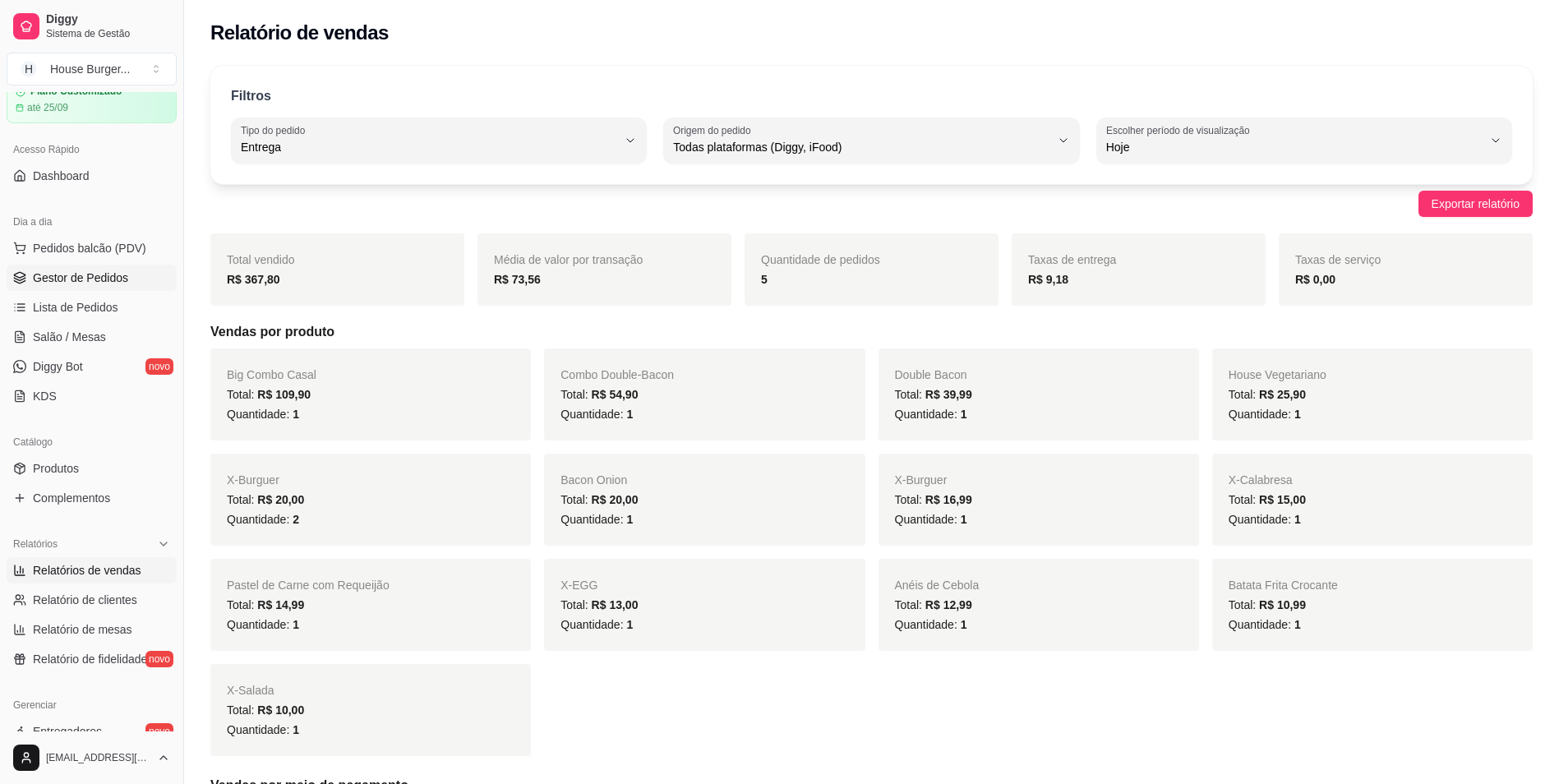
click at [114, 277] on span "Gestor de Pedidos" at bounding box center [80, 278] width 95 height 16
